Goal: Find specific page/section: Find specific page/section

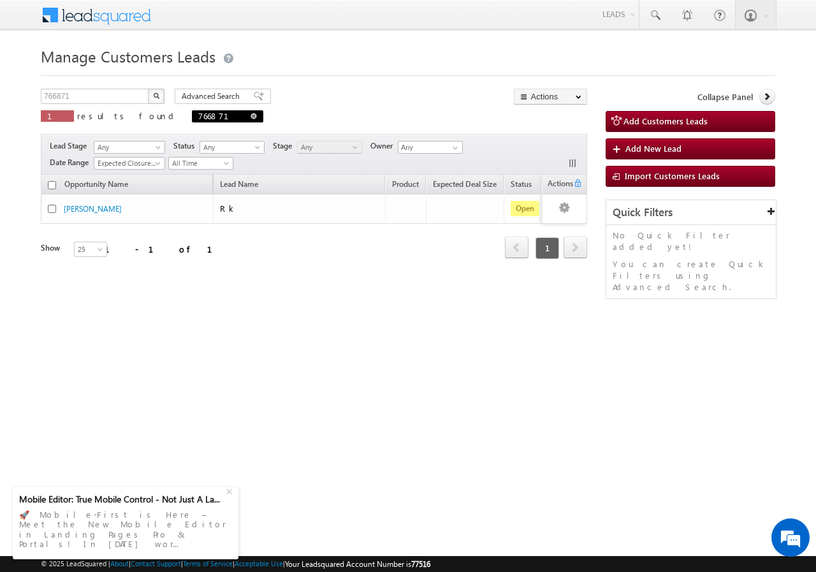
click at [251, 117] on span at bounding box center [254, 116] width 6 height 6
type input "Search Customers Leads"
